Goal: Task Accomplishment & Management: Manage account settings

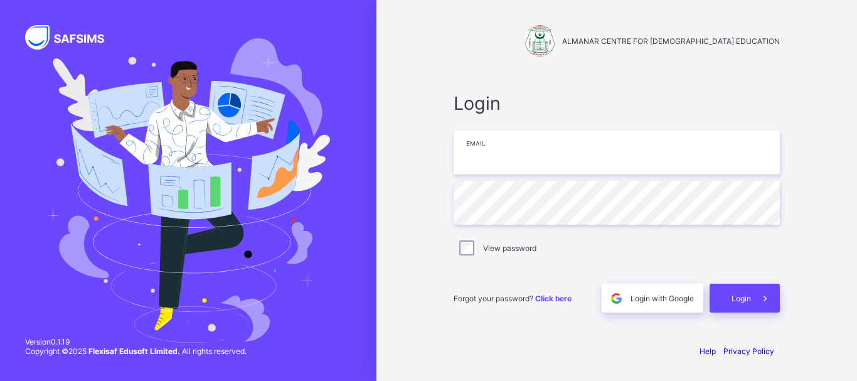
click at [543, 151] on input "email" at bounding box center [617, 153] width 326 height 44
type input "**********"
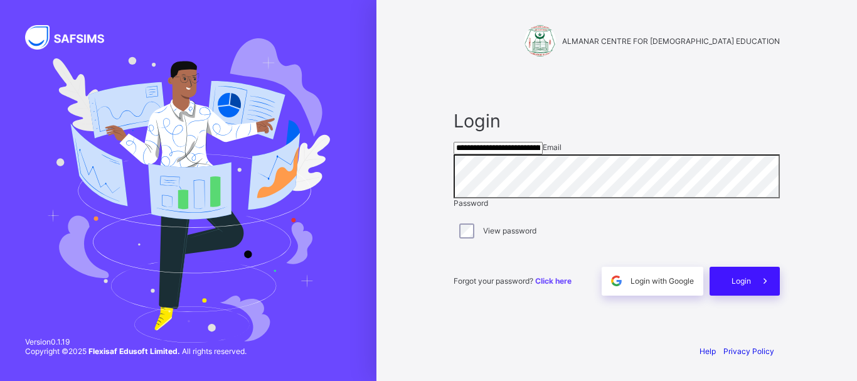
click at [710, 296] on div "Login" at bounding box center [745, 281] width 70 height 29
